Goal: Check status: Check status

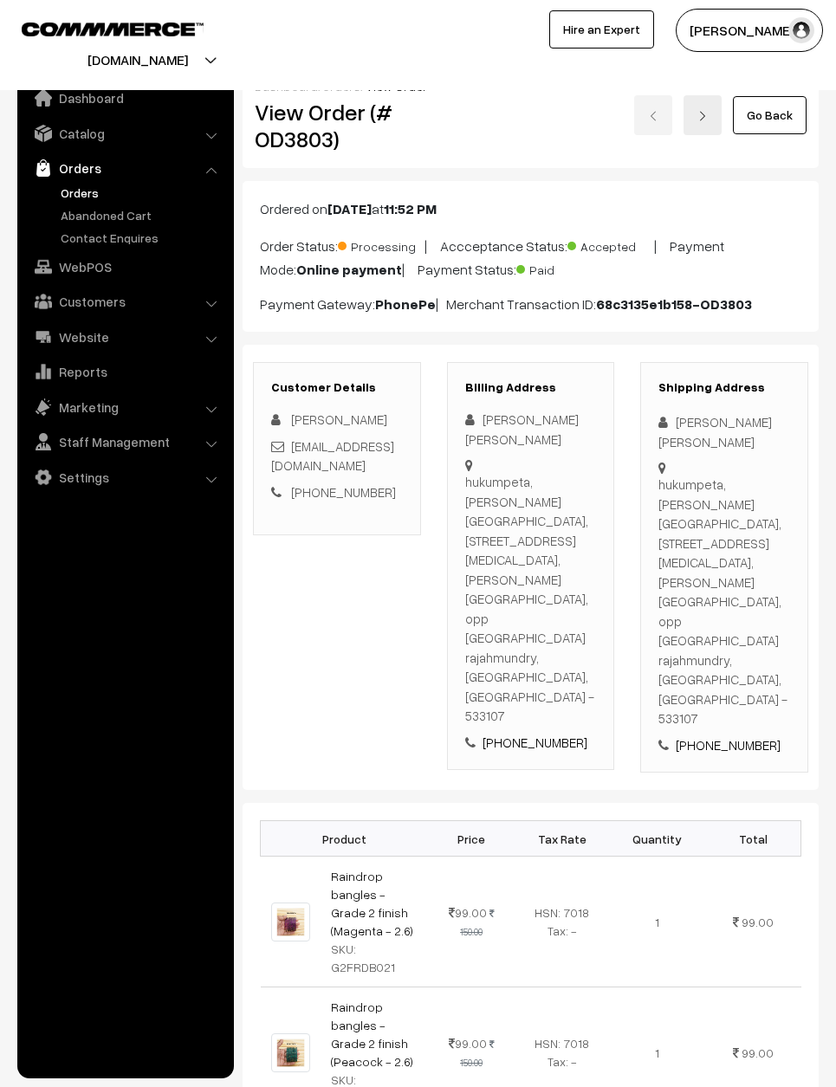
click at [769, 115] on link "Go Back" at bounding box center [770, 115] width 74 height 38
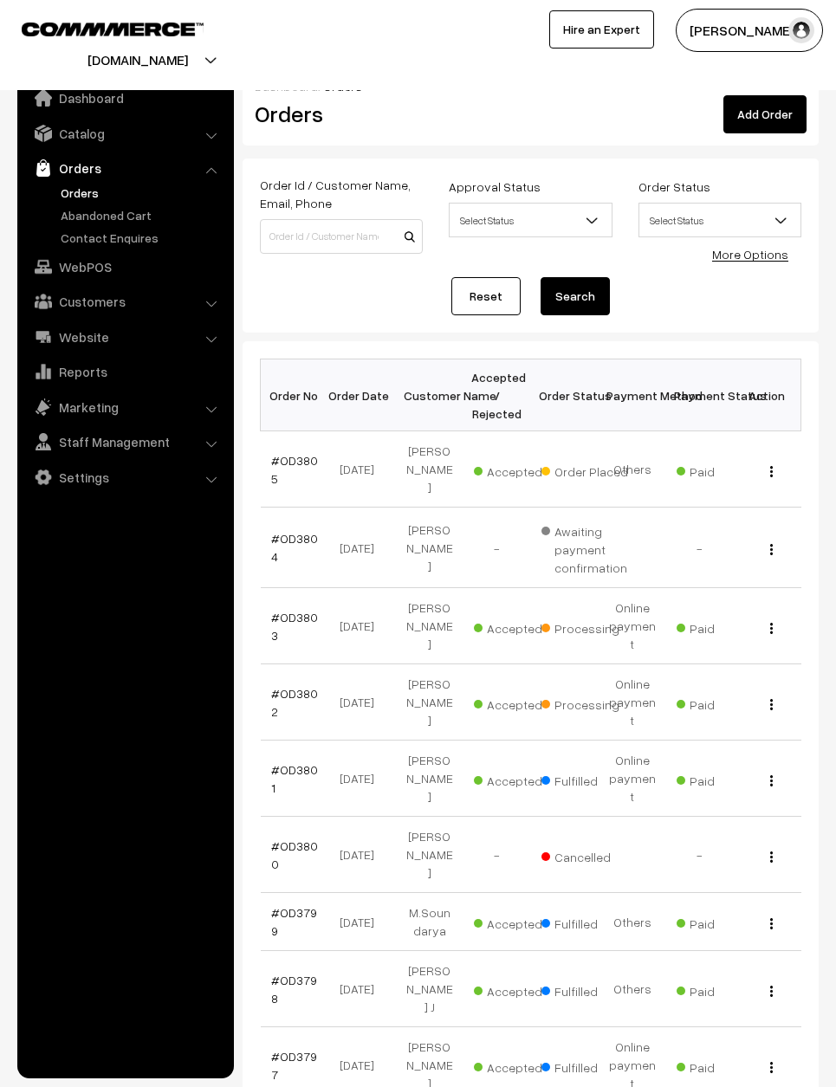
click at [297, 462] on link "#OD3805" at bounding box center [294, 469] width 47 height 33
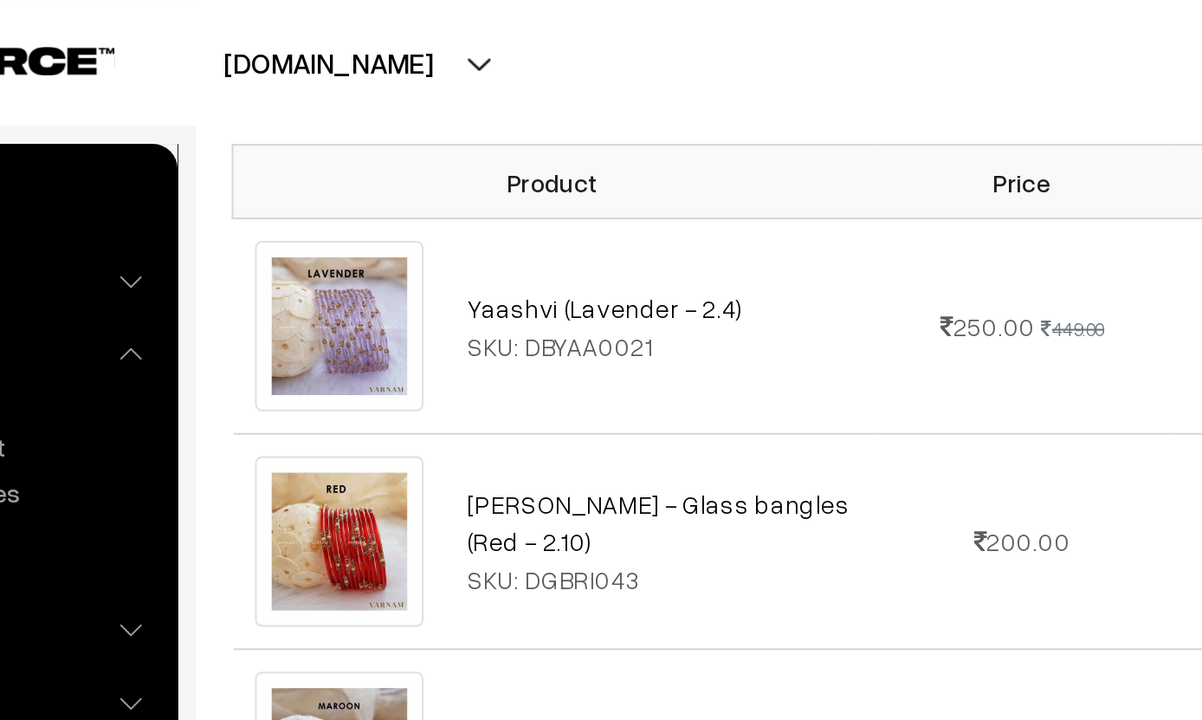
scroll to position [524, 0]
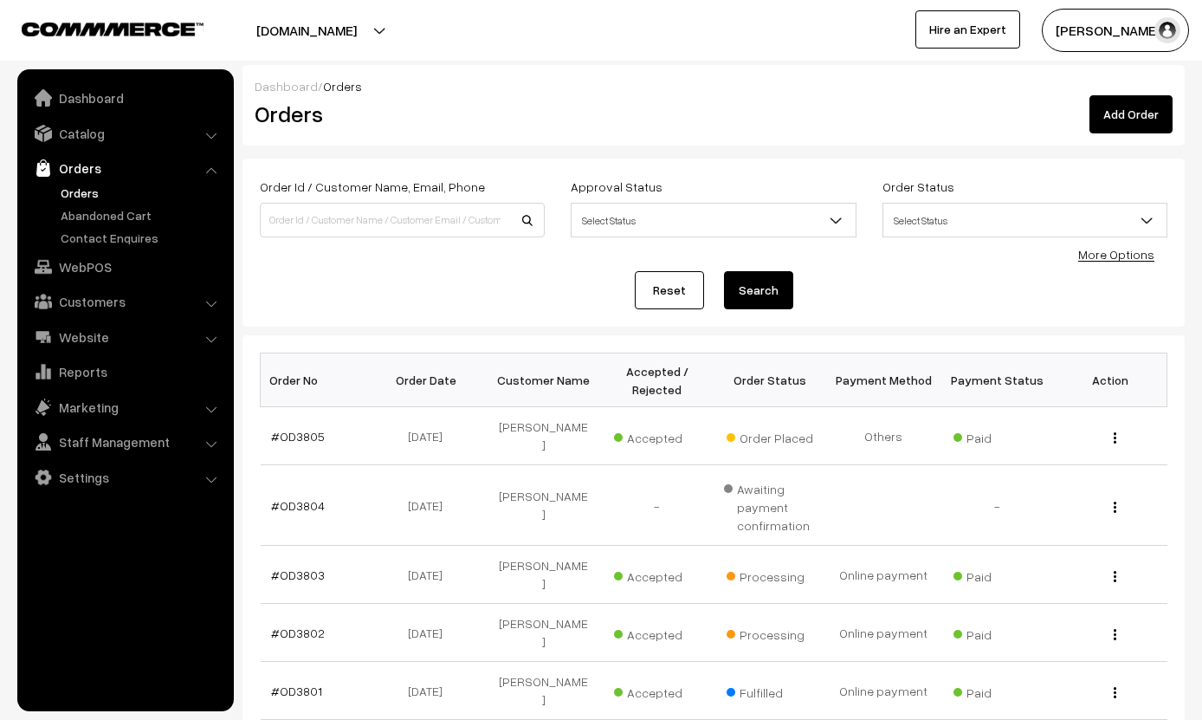
scroll to position [126, 0]
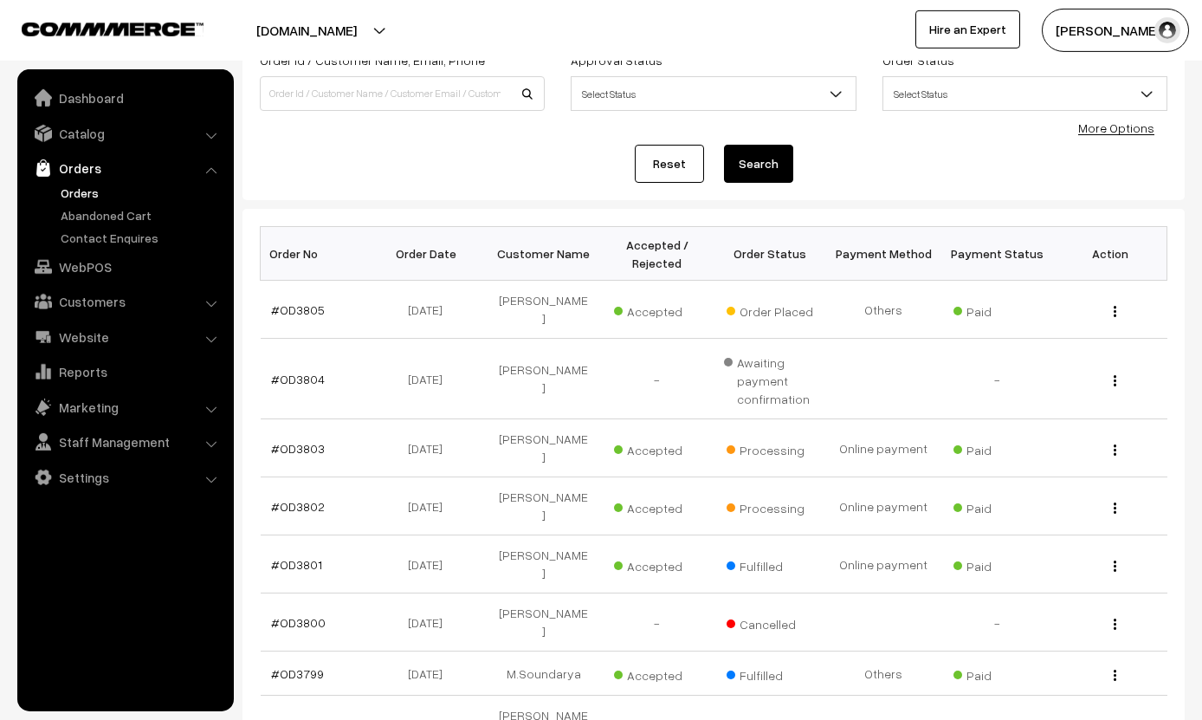
click at [293, 288] on td "#OD3805" at bounding box center [317, 310] width 113 height 58
click at [289, 302] on link "#OD3805" at bounding box center [298, 309] width 54 height 15
click at [296, 303] on link "#OD3805" at bounding box center [298, 309] width 54 height 15
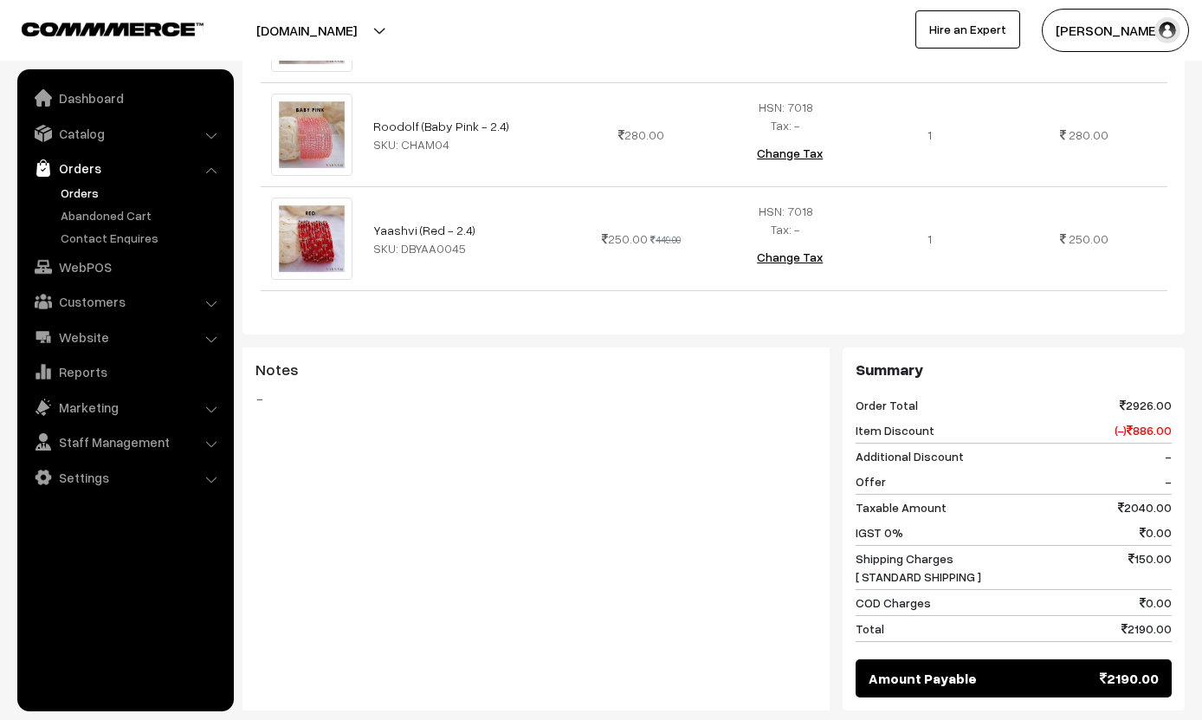
scroll to position [1469, 0]
